Goal: Task Accomplishment & Management: Manage account settings

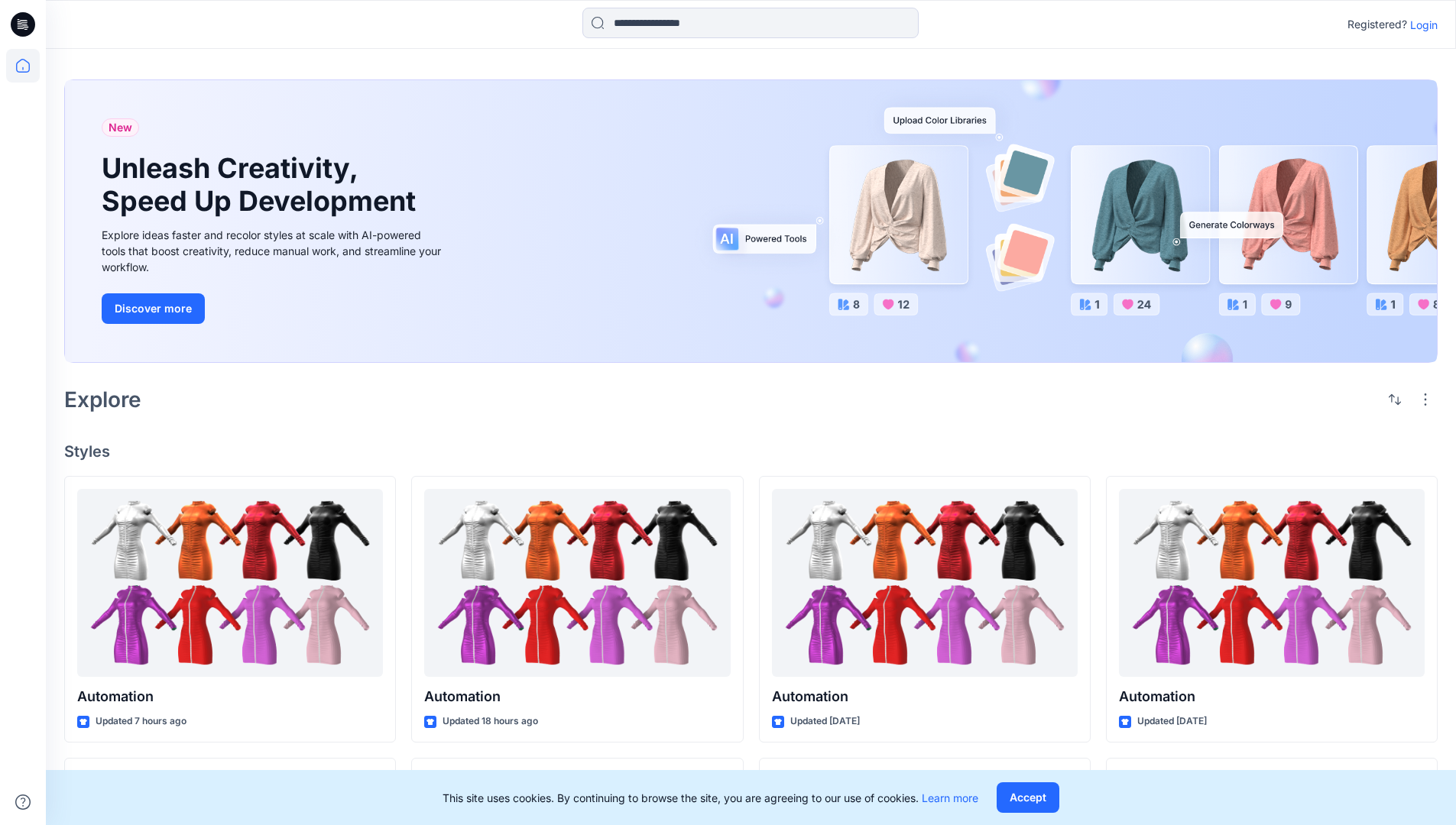
click at [1420, 25] on p "Login" at bounding box center [1424, 25] width 28 height 16
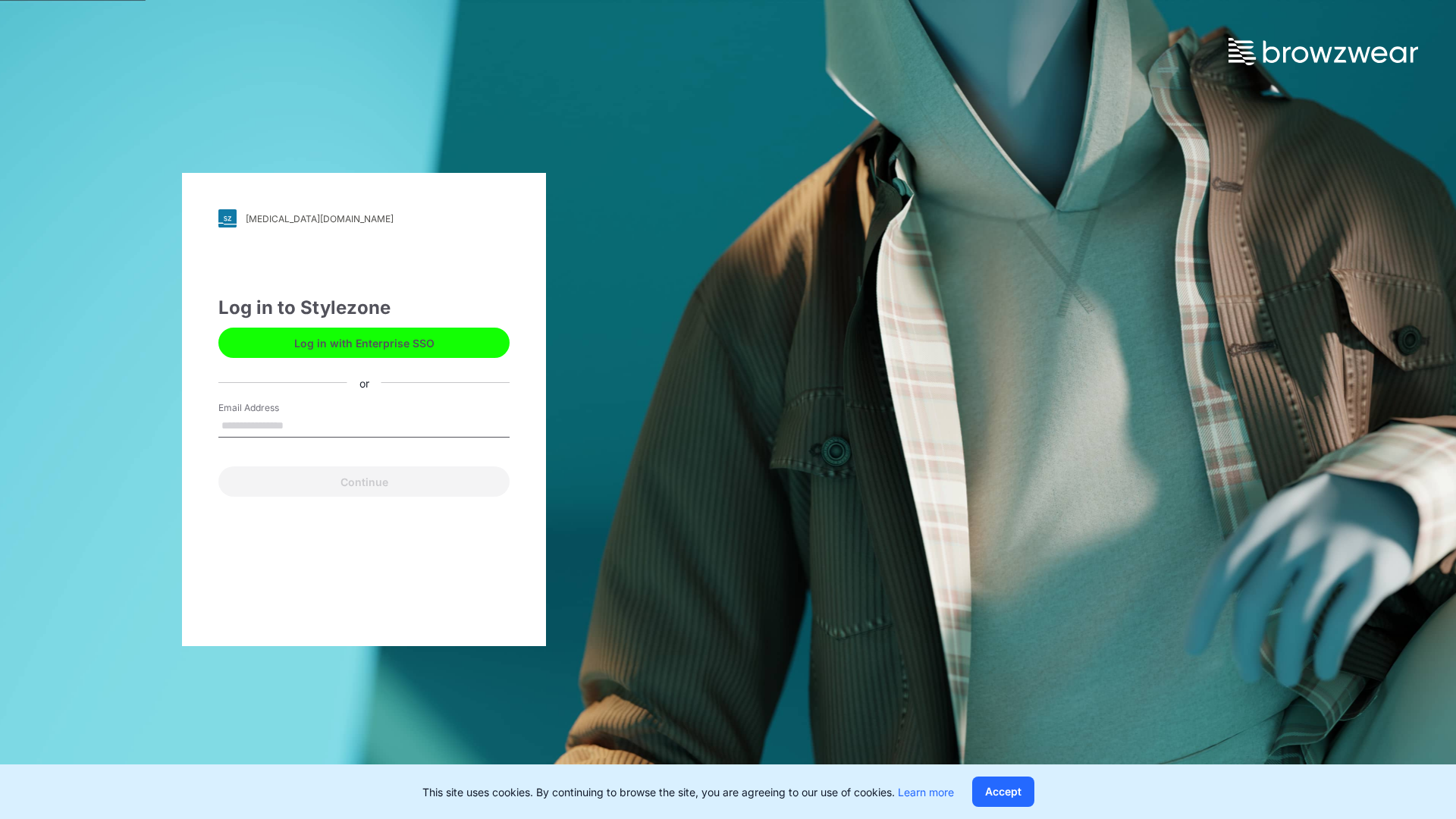
click at [299, 425] on input "Email Address" at bounding box center [364, 426] width 292 height 23
type input "**********"
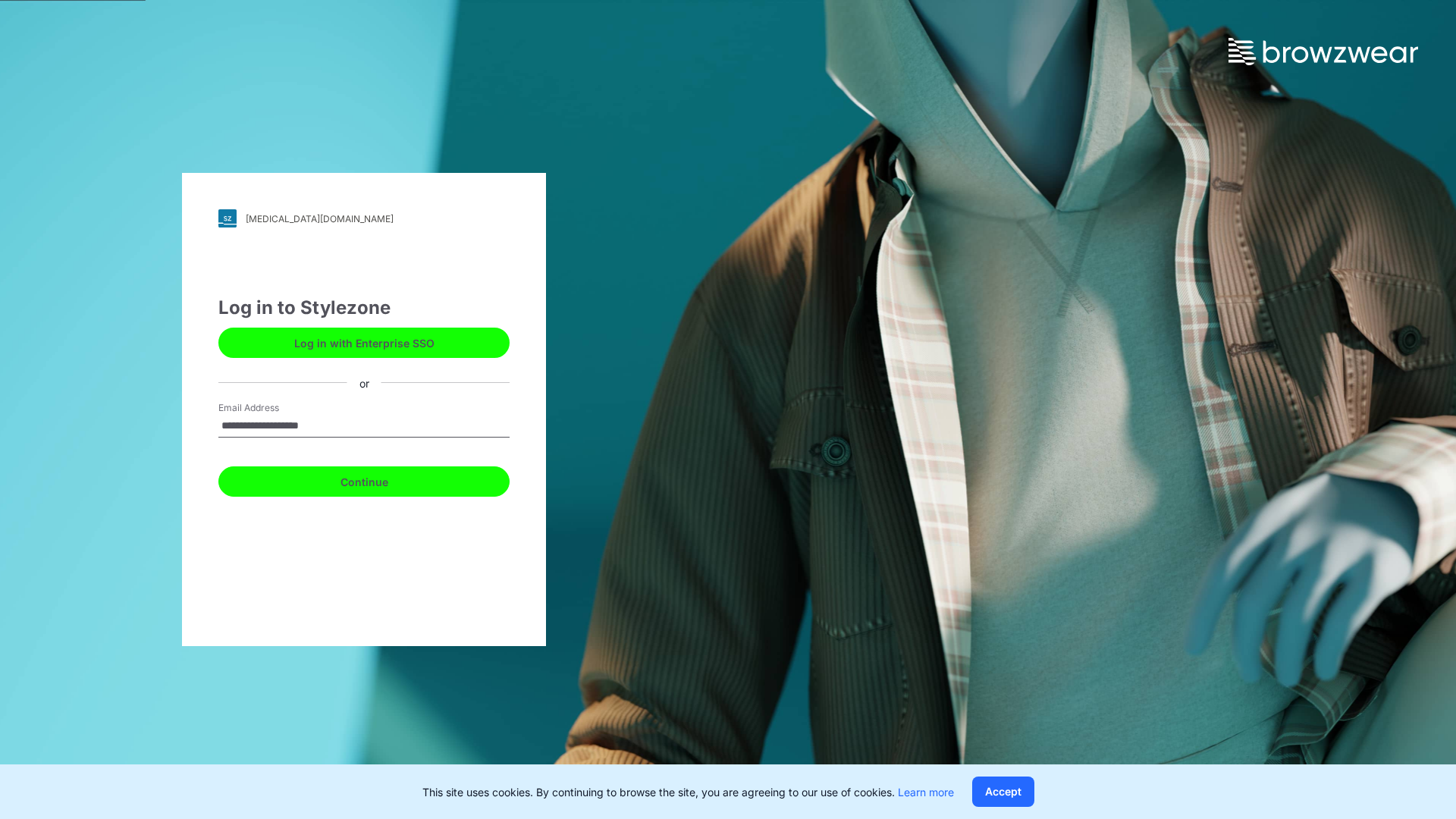
click at [380, 479] on button "Continue" at bounding box center [364, 481] width 292 height 31
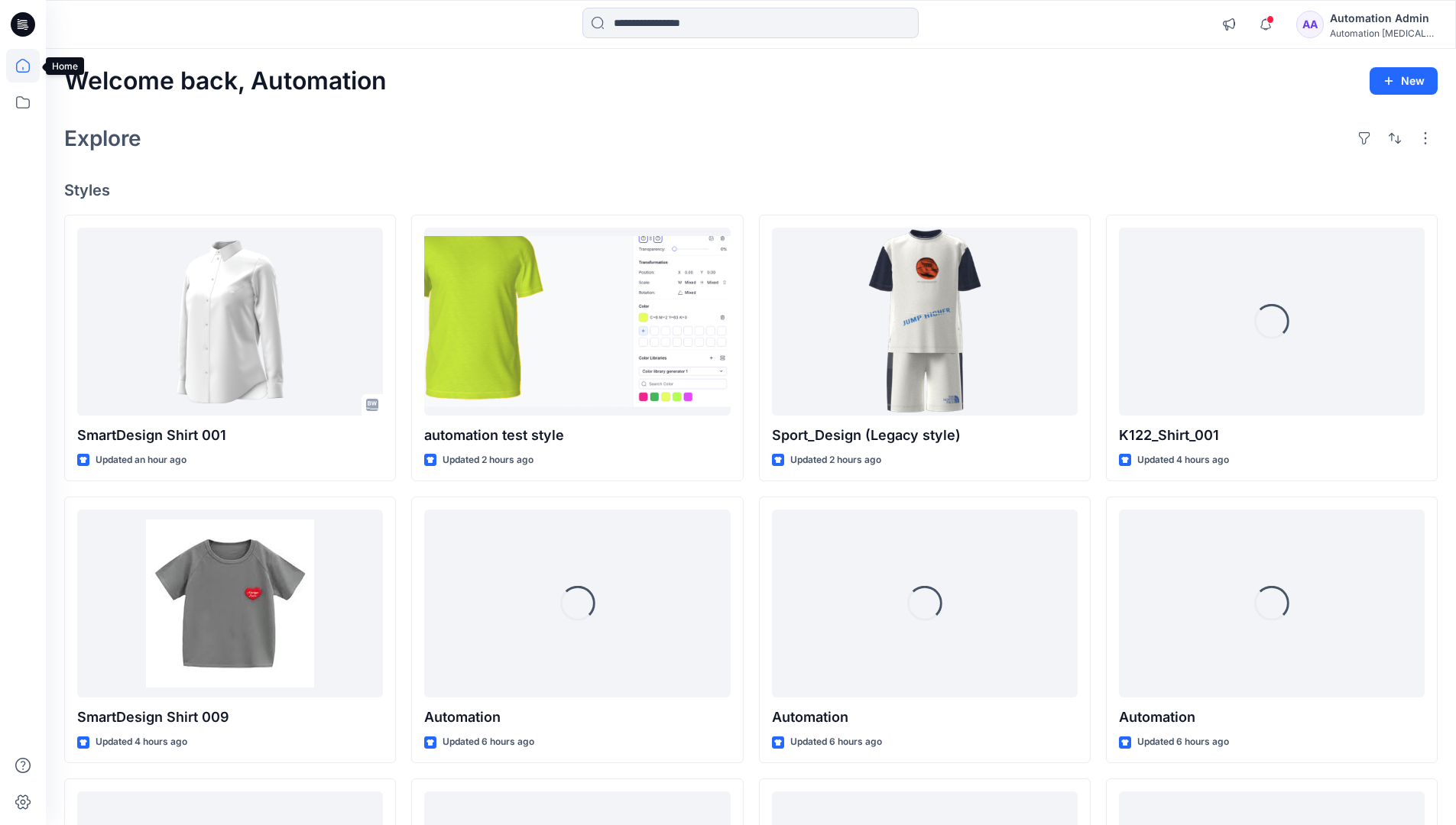
click at [29, 66] on icon at bounding box center [23, 66] width 14 height 14
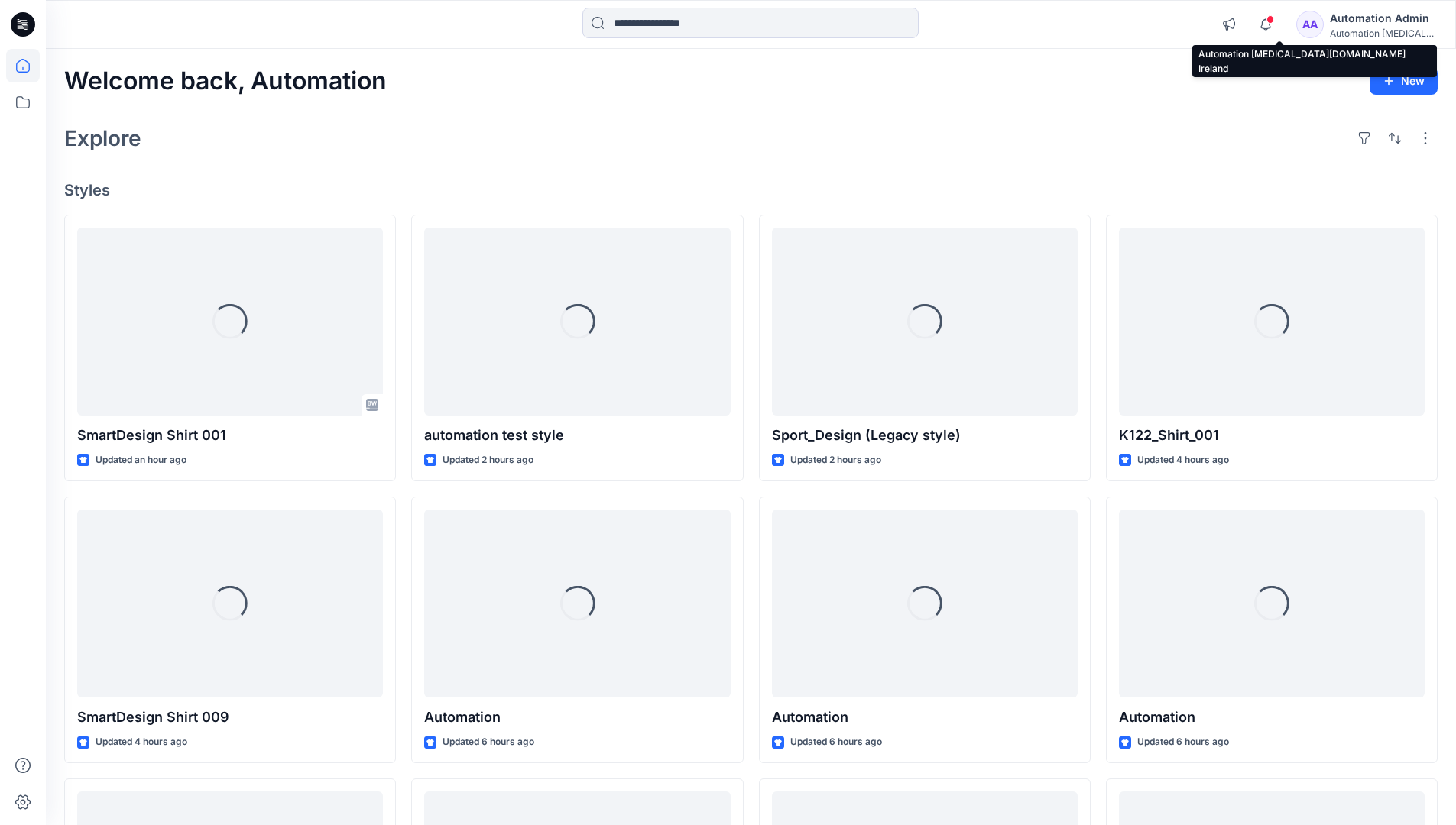
click at [1373, 29] on div "Automation [MEDICAL_DATA]..." at bounding box center [1383, 34] width 107 height 12
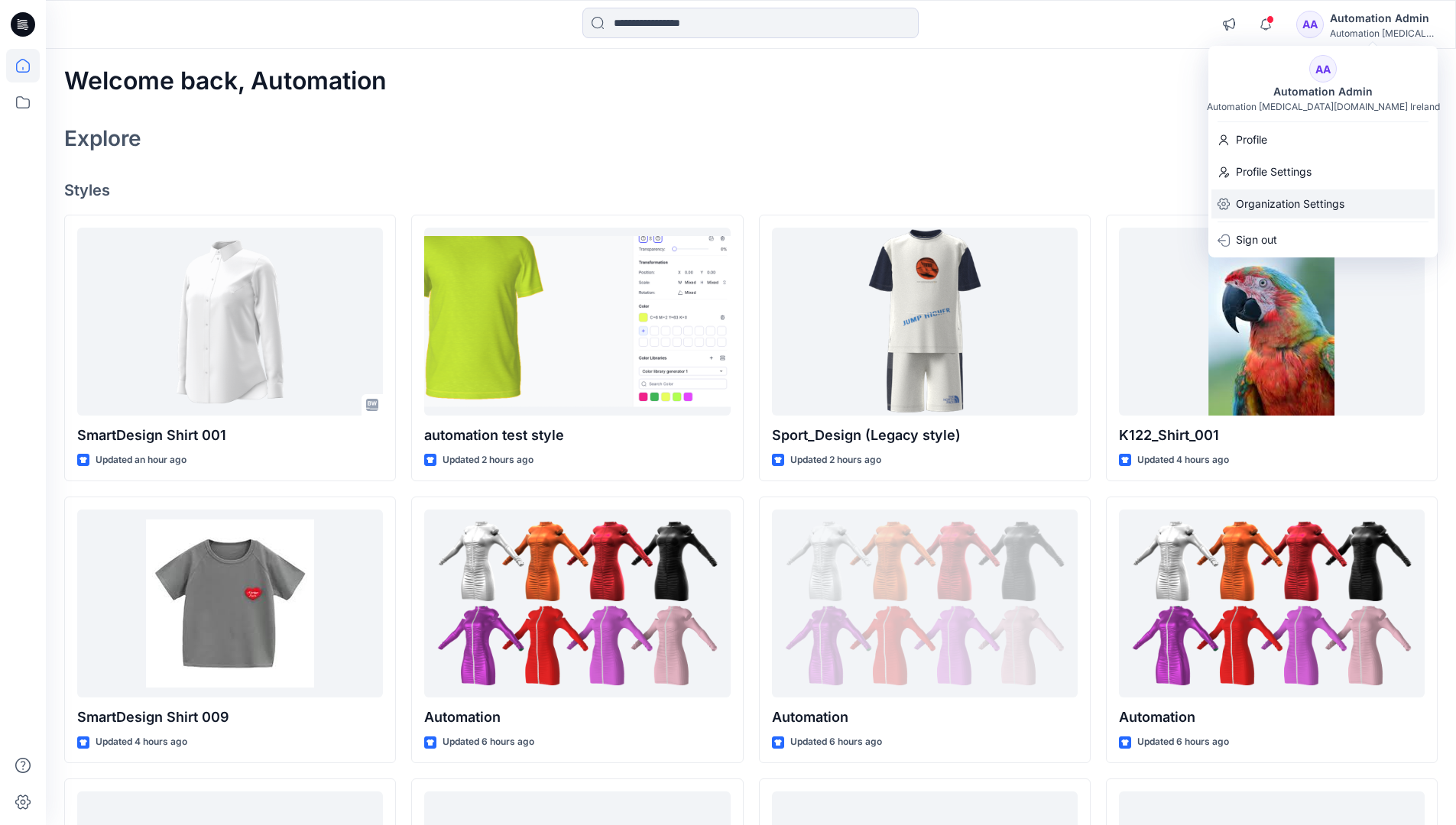
click at [1286, 207] on p "Organization Settings" at bounding box center [1290, 204] width 108 height 29
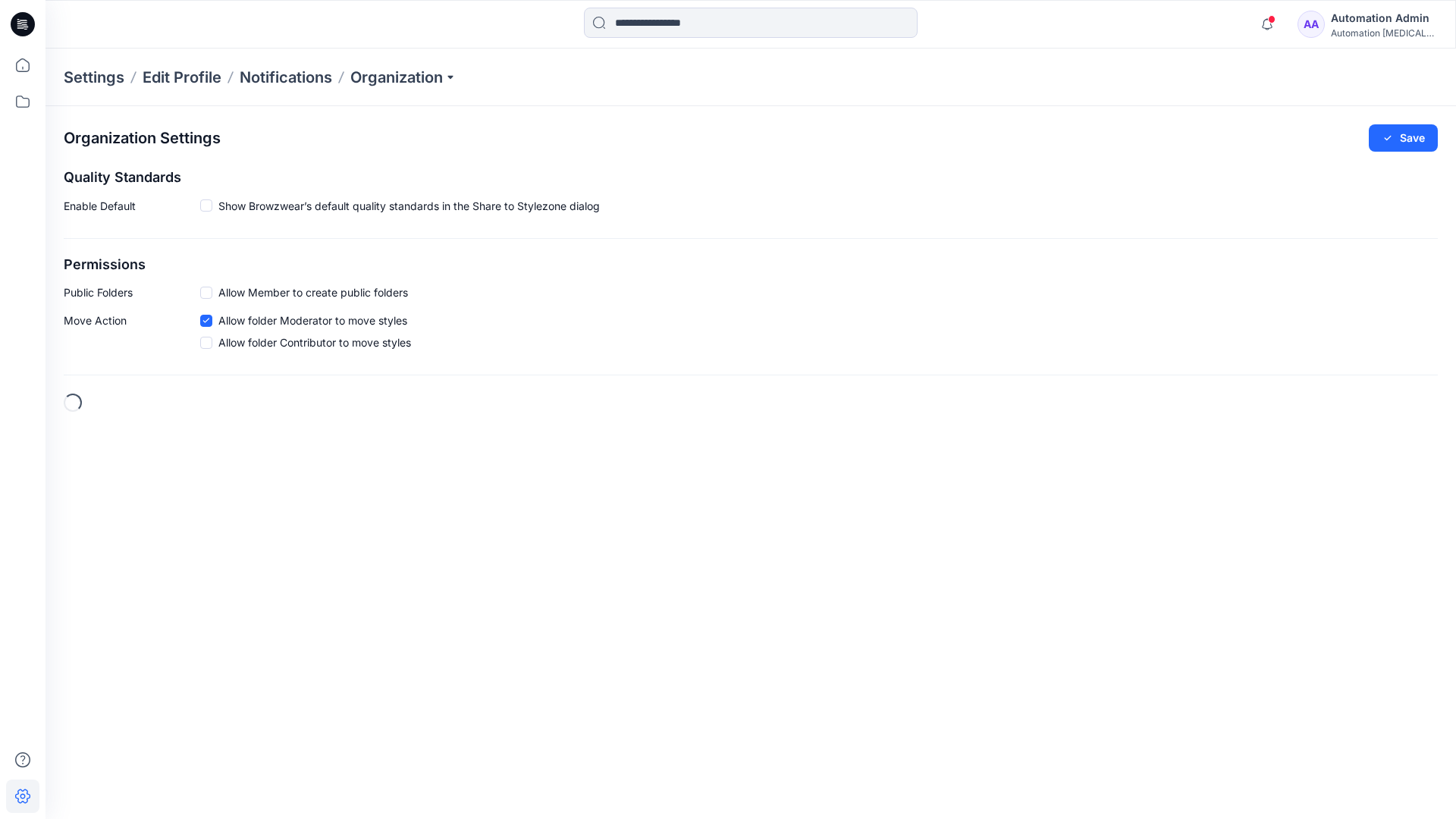
click at [209, 292] on span at bounding box center [206, 293] width 12 height 12
click at [1412, 133] on button "Save" at bounding box center [1403, 138] width 69 height 28
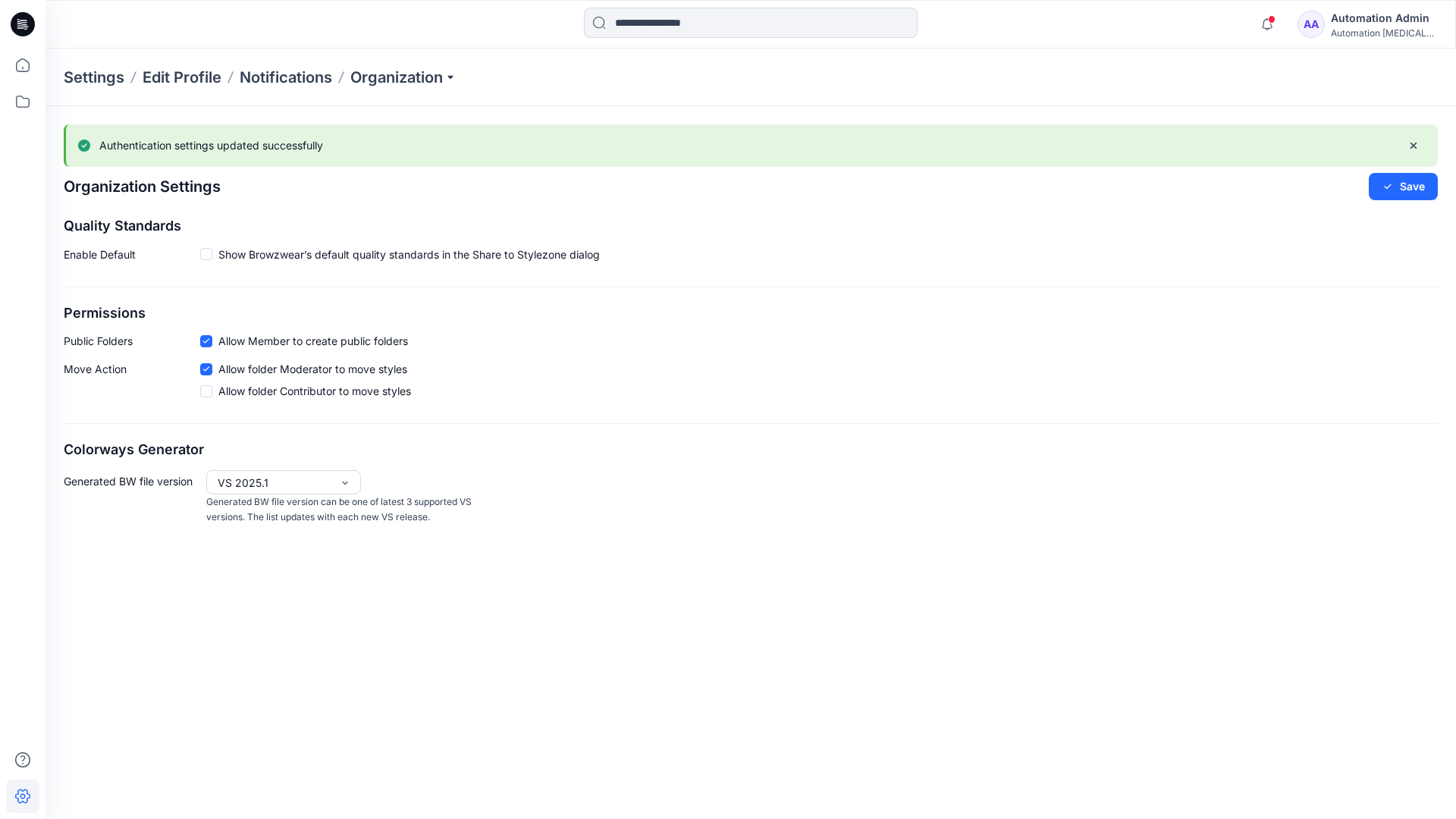
click at [1383, 33] on div "Automation testim..." at bounding box center [1384, 34] width 106 height 12
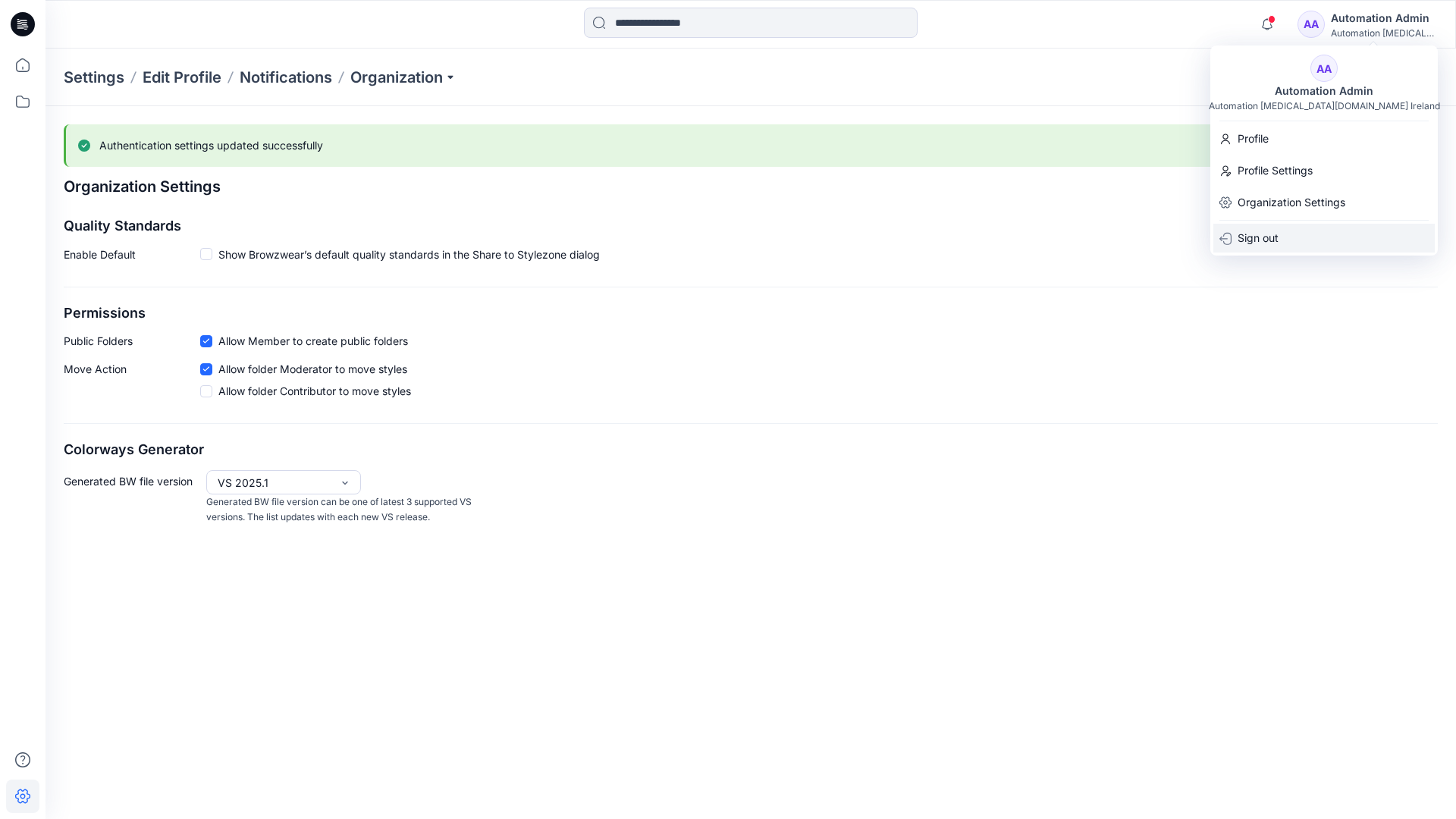
click at [1284, 236] on div "Sign out" at bounding box center [1323, 238] width 222 height 29
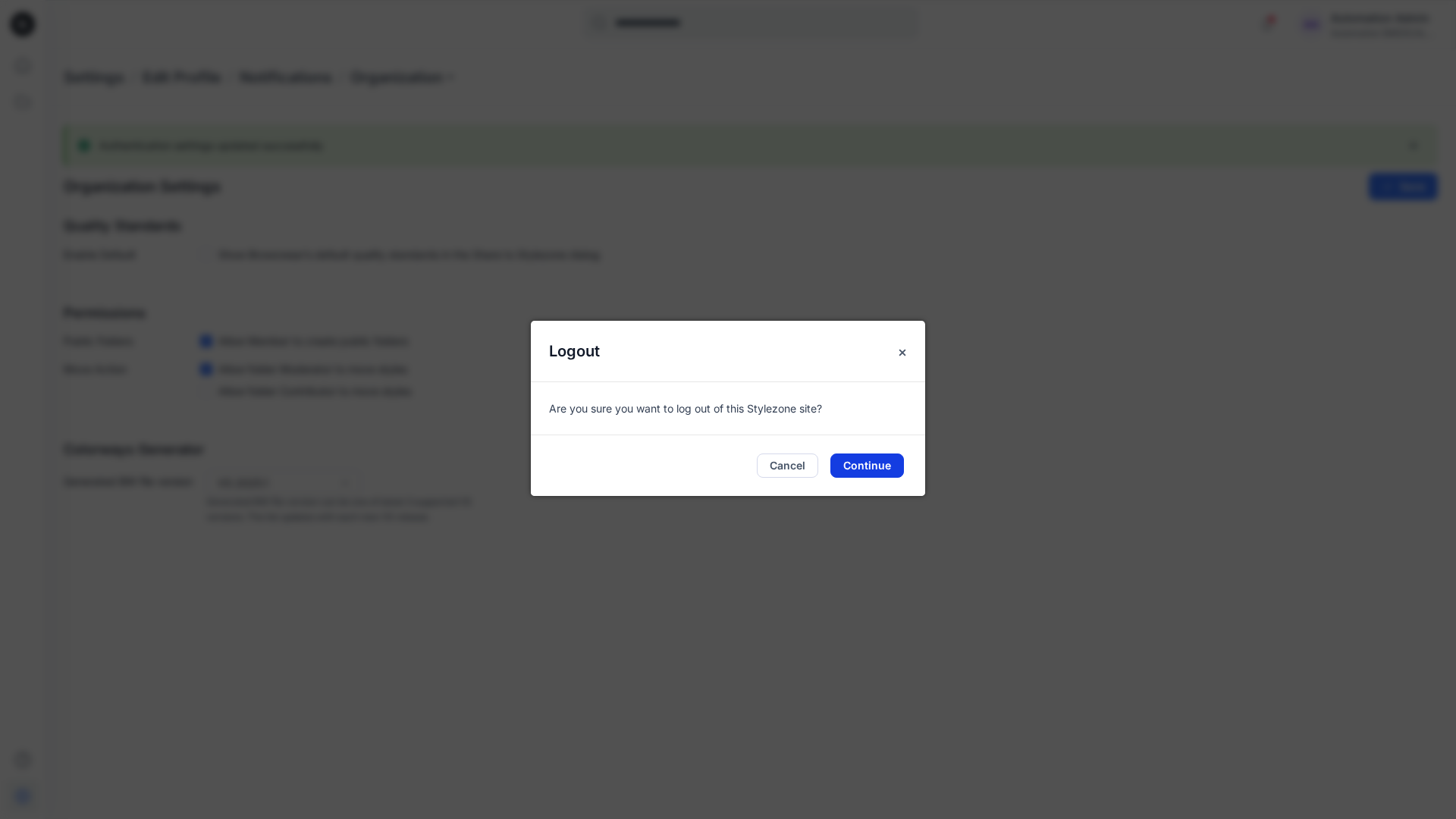
click at [879, 459] on button "Continue" at bounding box center [867, 465] width 74 height 25
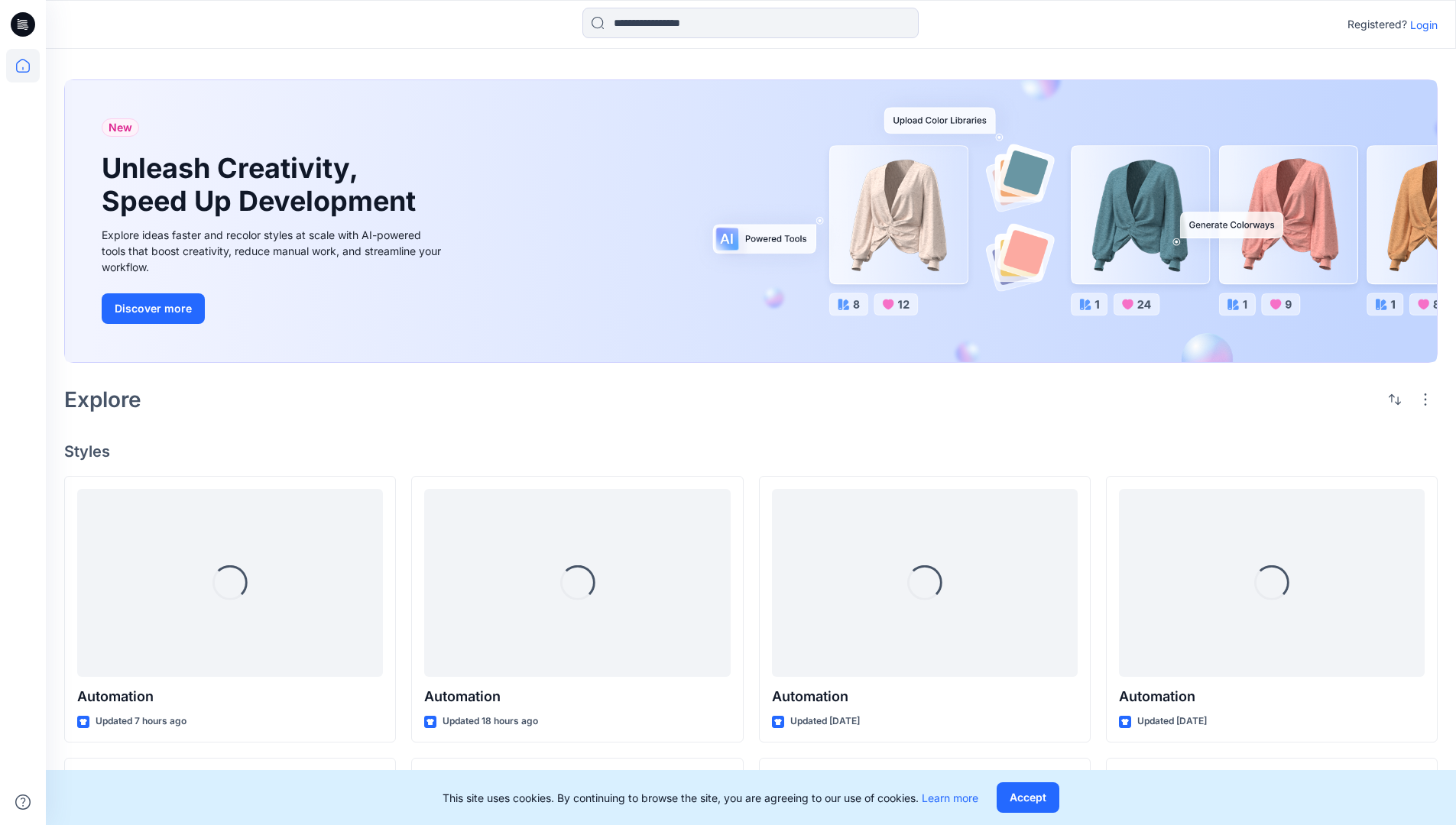
click at [1428, 25] on p "Login" at bounding box center [1424, 25] width 28 height 16
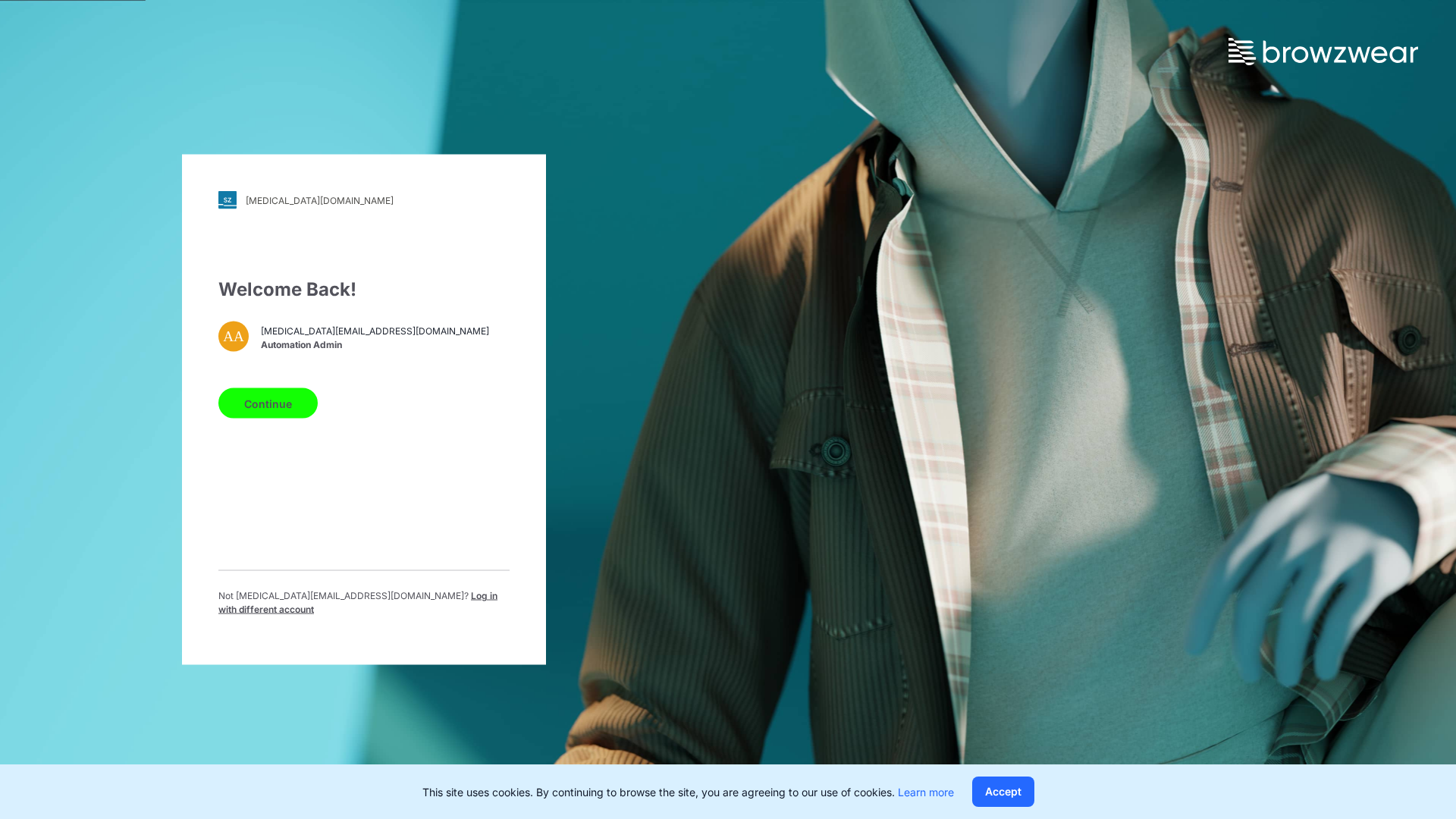
click at [387, 601] on span "Log in with different account" at bounding box center [358, 602] width 279 height 25
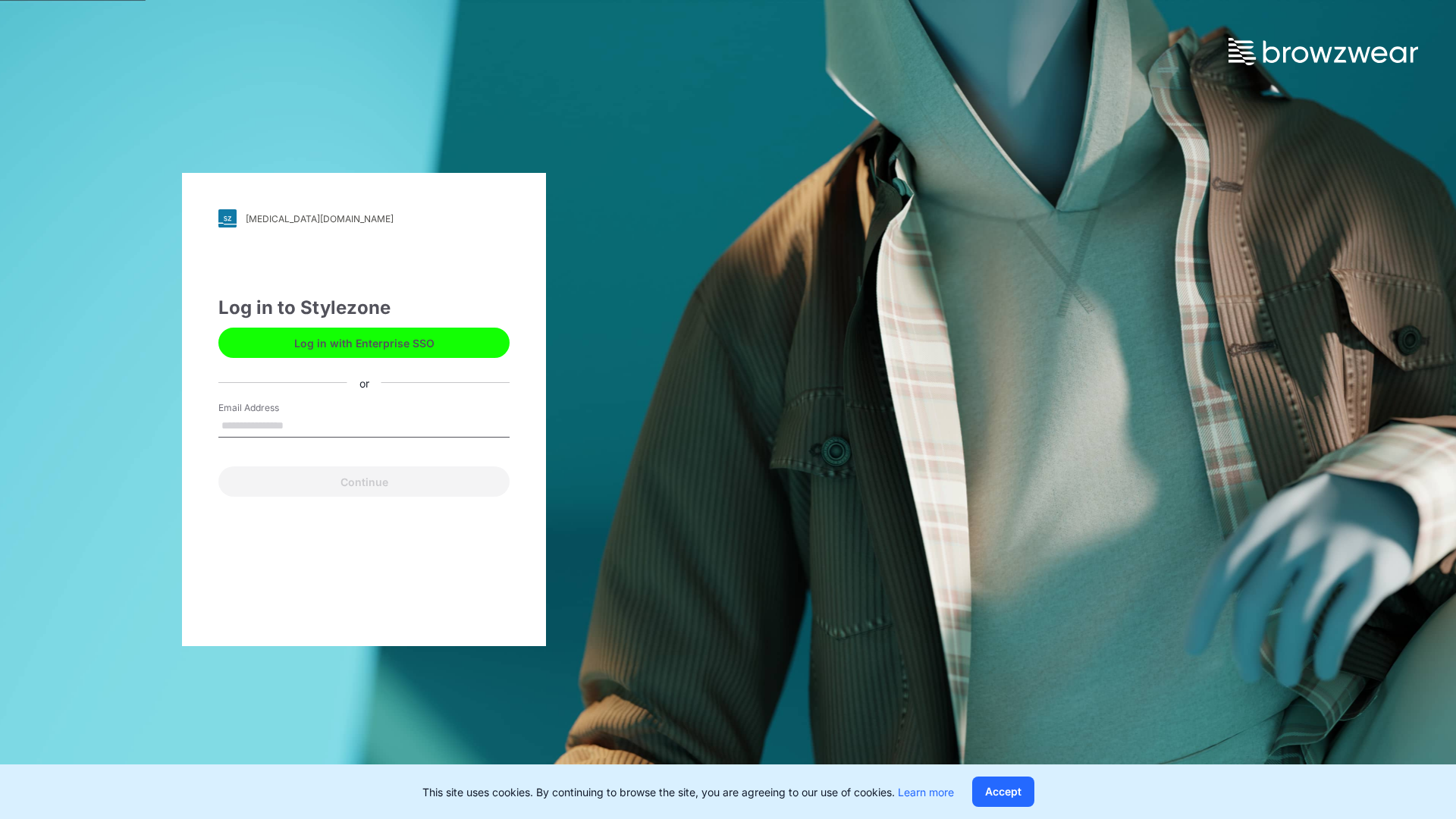
click at [323, 428] on input "Email Address" at bounding box center [364, 426] width 292 height 23
type input "**********"
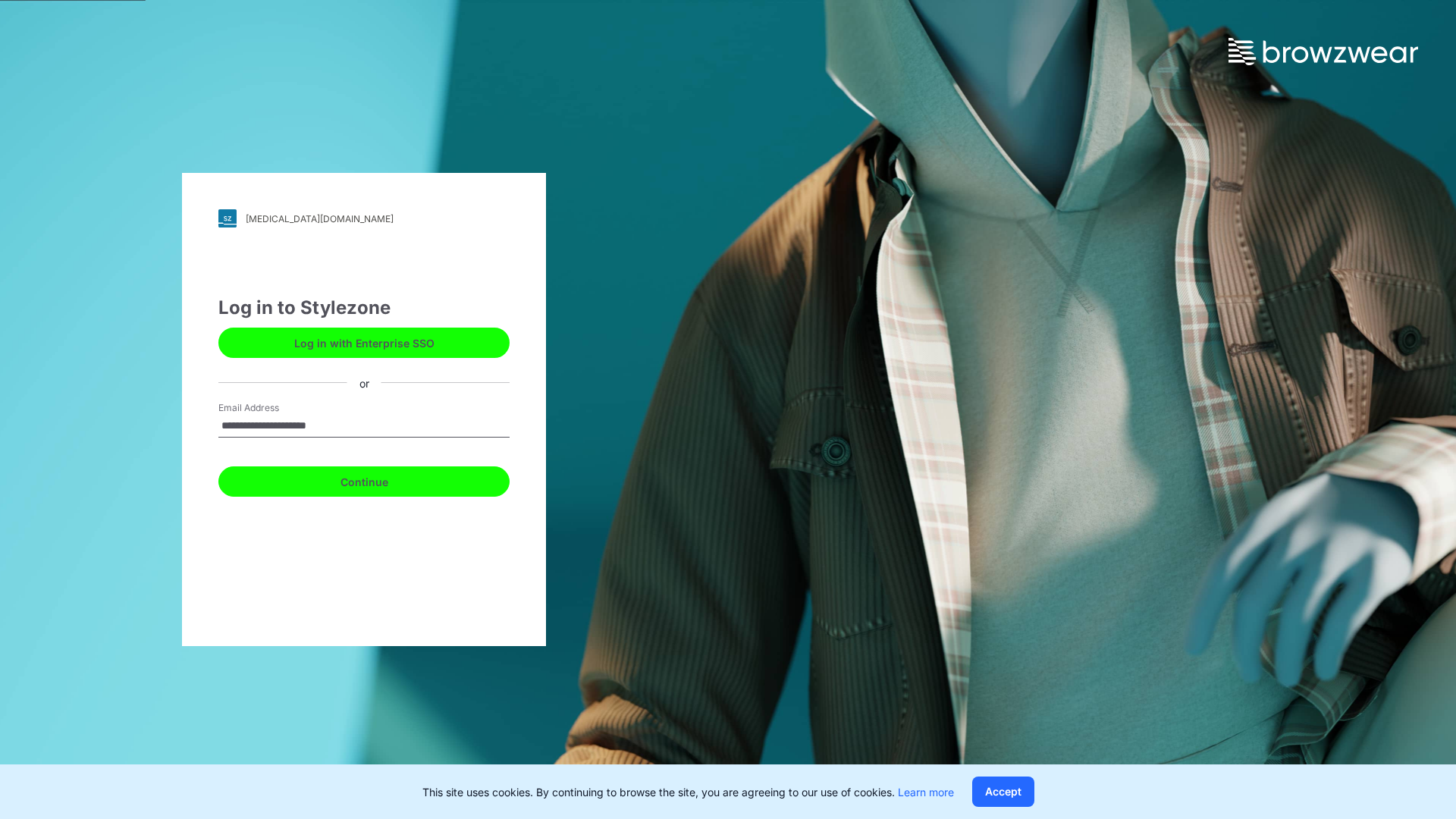
click at [367, 481] on button "Continue" at bounding box center [364, 481] width 292 height 31
